Goal: Transaction & Acquisition: Purchase product/service

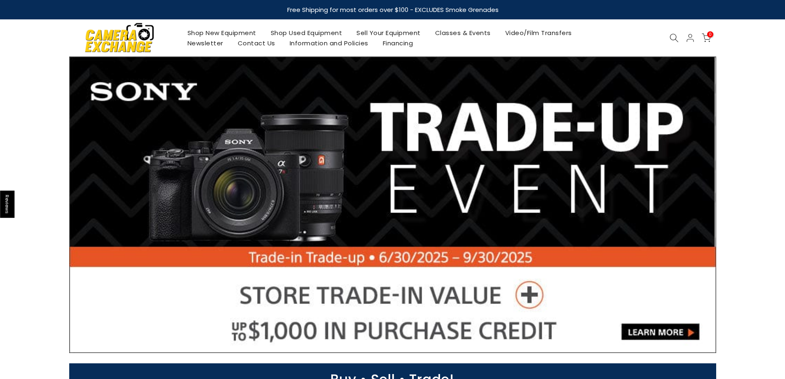
click at [292, 37] on link "Shop Used Equipment" at bounding box center [306, 33] width 86 height 10
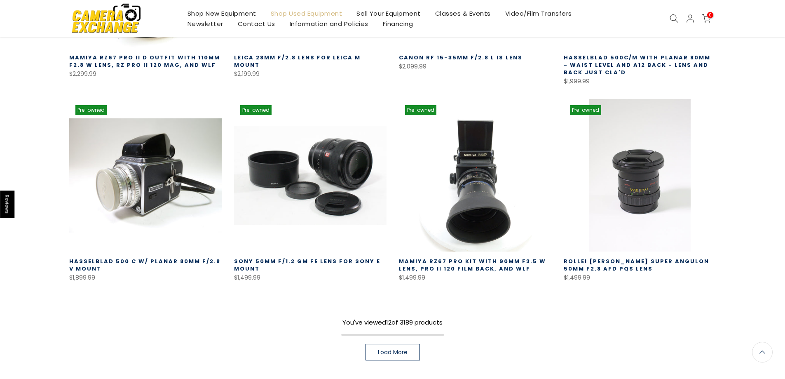
scroll to position [536, 0]
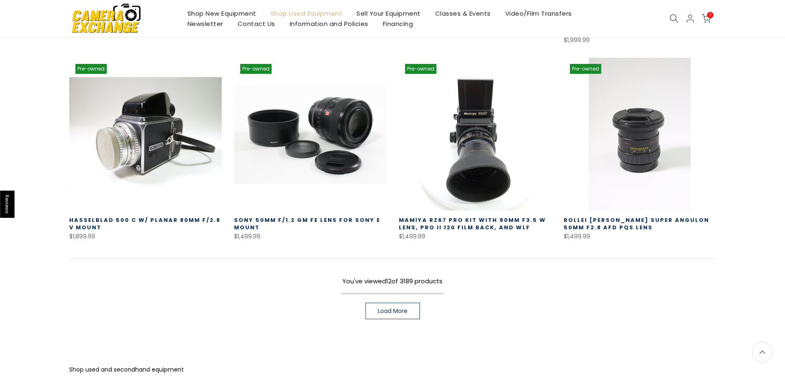
click at [402, 308] on span "Load More" at bounding box center [393, 311] width 30 height 6
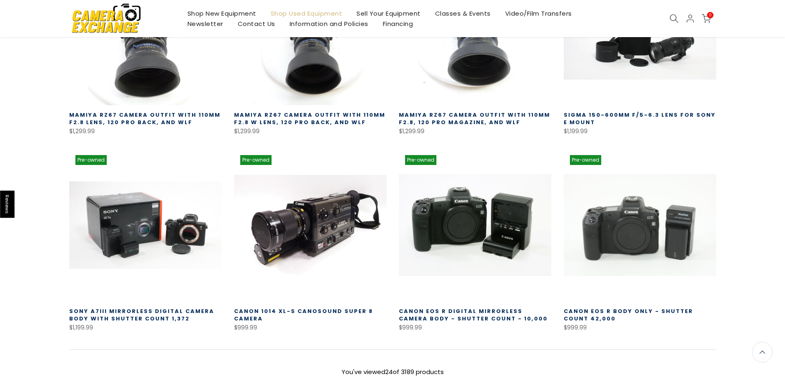
scroll to position [1112, 0]
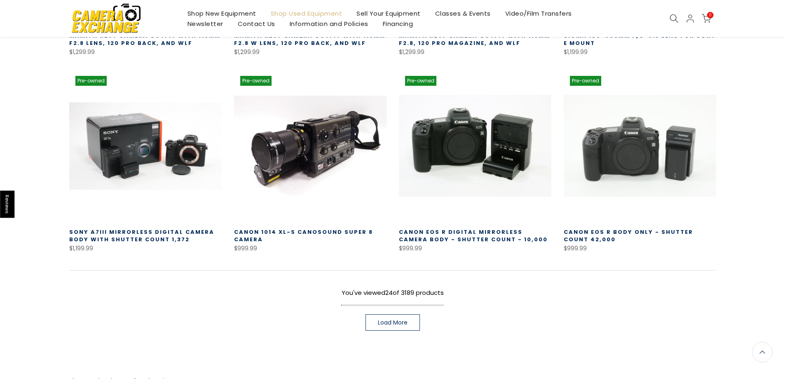
click at [411, 314] on link "Load More" at bounding box center [392, 322] width 54 height 16
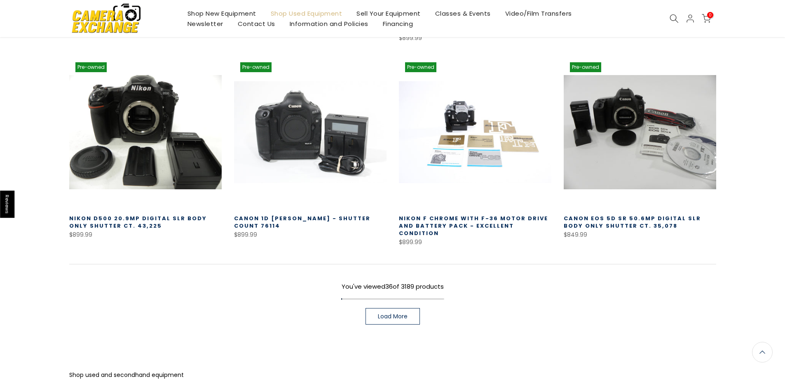
scroll to position [1730, 0]
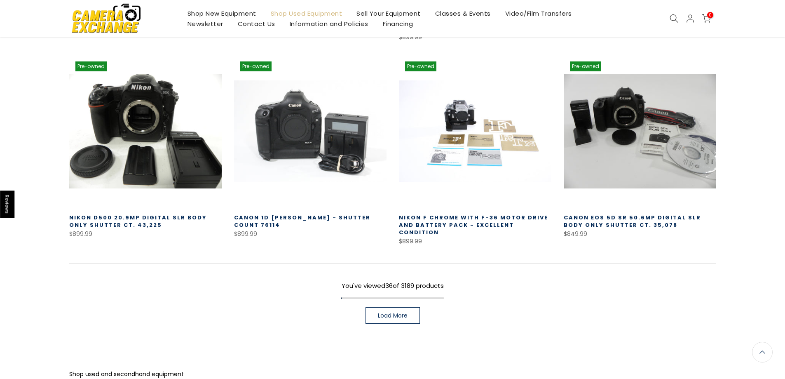
click at [408, 307] on link "Load More" at bounding box center [392, 315] width 54 height 16
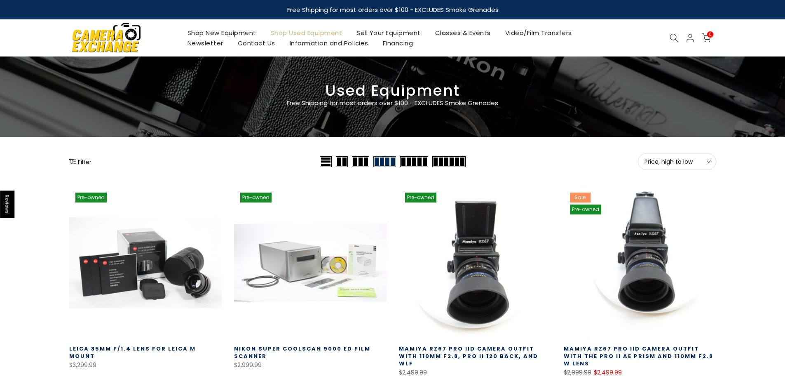
click at [82, 162] on button "Filter" at bounding box center [80, 161] width 22 height 8
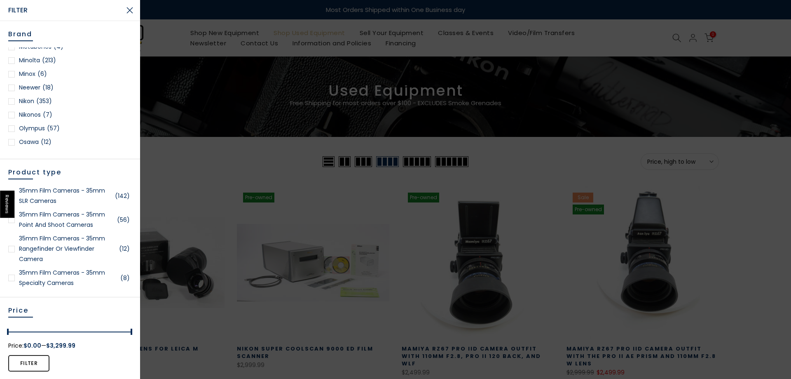
scroll to position [700, 0]
click at [5, 95] on div "Brand Access (3) Albinar (9) Alienbees (3) ALPA (4) Altura (4) Avenger (5) B+W …" at bounding box center [70, 90] width 140 height 138
click at [11, 101] on div at bounding box center [11, 100] width 7 height 7
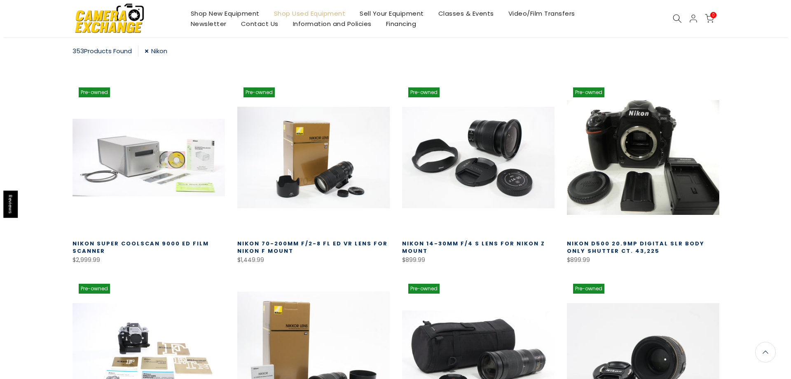
scroll to position [62, 0]
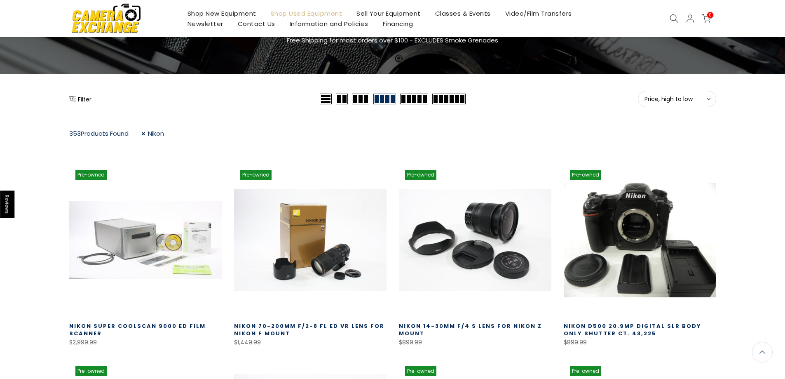
click at [80, 99] on button "Filter" at bounding box center [80, 99] width 22 height 8
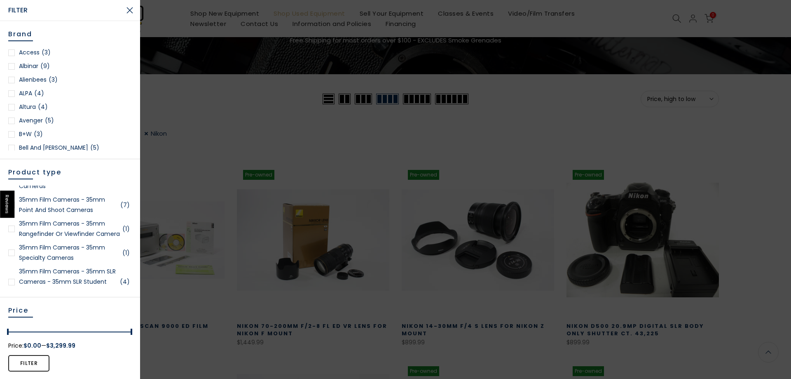
scroll to position [0, 0]
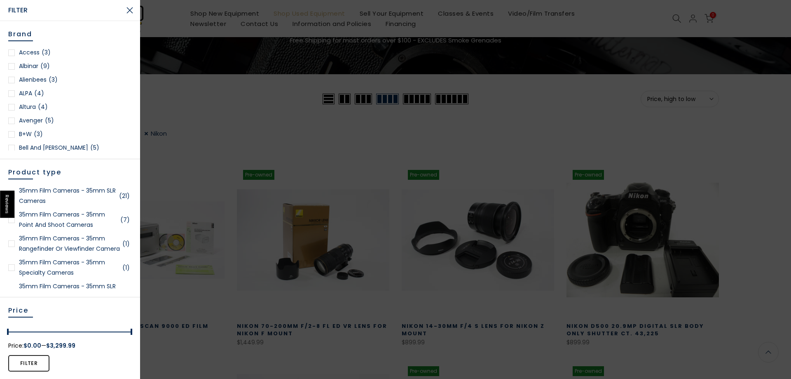
click at [41, 197] on link "35mm Film Cameras - 35mm SLR Cameras (21)" at bounding box center [70, 195] width 124 height 21
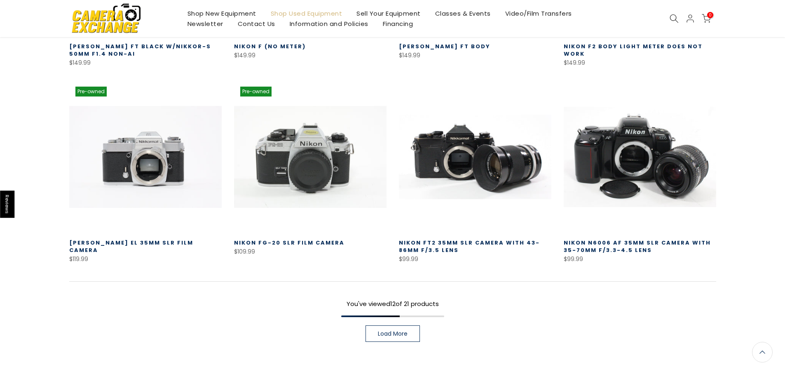
scroll to position [558, 0]
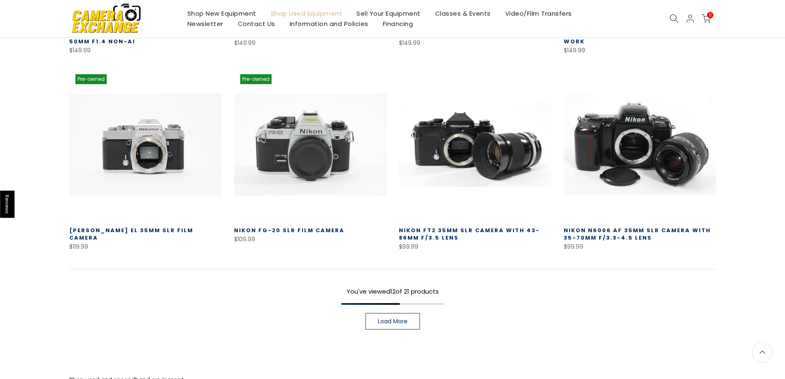
click at [399, 318] on span "Load More" at bounding box center [393, 321] width 30 height 6
